Goal: Task Accomplishment & Management: Use online tool/utility

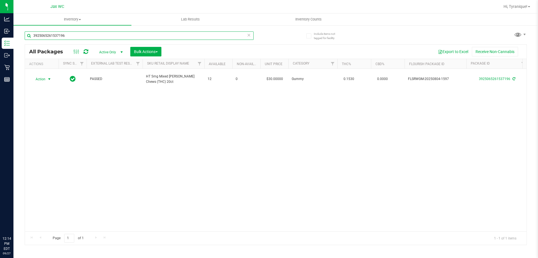
click at [153, 38] on input "3925065261537196" at bounding box center [139, 35] width 229 height 8
type input "6425559078307139"
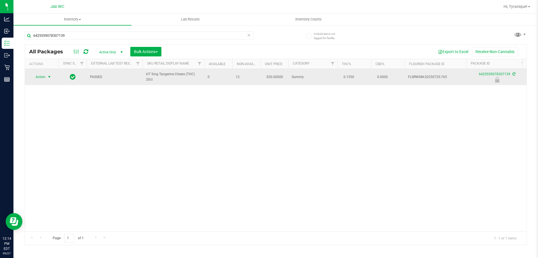
click at [45, 80] on span "Action" at bounding box center [38, 77] width 15 height 8
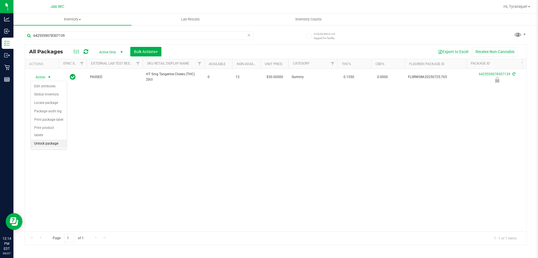
click at [53, 139] on li "Unlock package" at bounding box center [49, 143] width 36 height 8
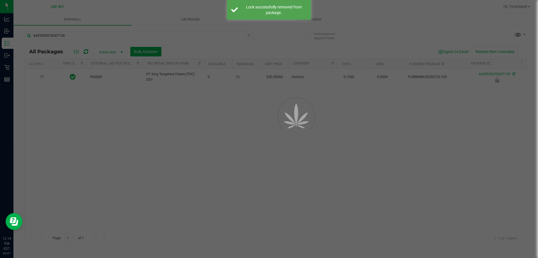
click at [43, 80] on div at bounding box center [269, 129] width 538 height 258
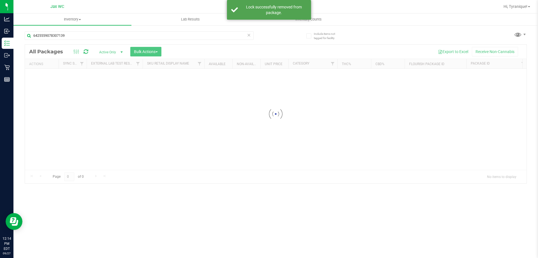
click at [43, 75] on div at bounding box center [276, 114] width 502 height 138
click at [41, 75] on div at bounding box center [276, 114] width 502 height 138
click at [41, 75] on div at bounding box center [276, 145] width 502 height 200
click at [41, 77] on div at bounding box center [276, 145] width 502 height 200
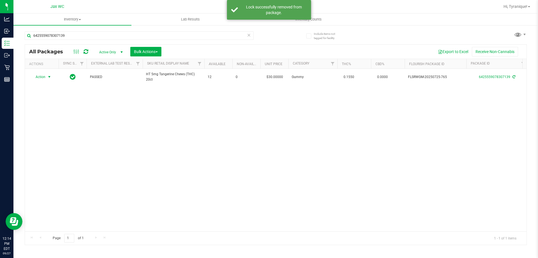
click at [41, 78] on span "Action" at bounding box center [38, 77] width 15 height 8
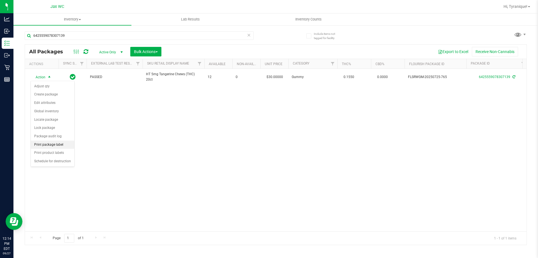
click at [47, 144] on li "Print package label" at bounding box center [52, 144] width 43 height 8
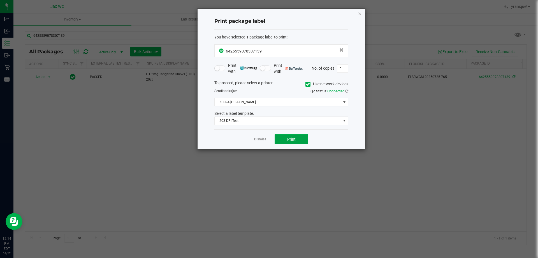
click at [284, 141] on button "Print" at bounding box center [292, 139] width 34 height 10
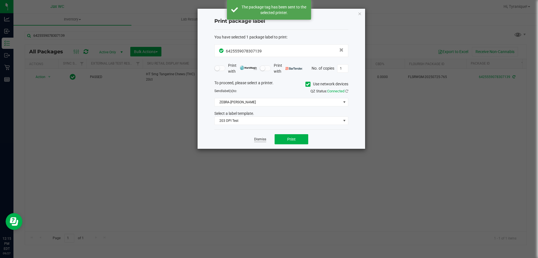
click at [259, 140] on link "Dismiss" at bounding box center [260, 139] width 12 height 5
